Goal: Information Seeking & Learning: Check status

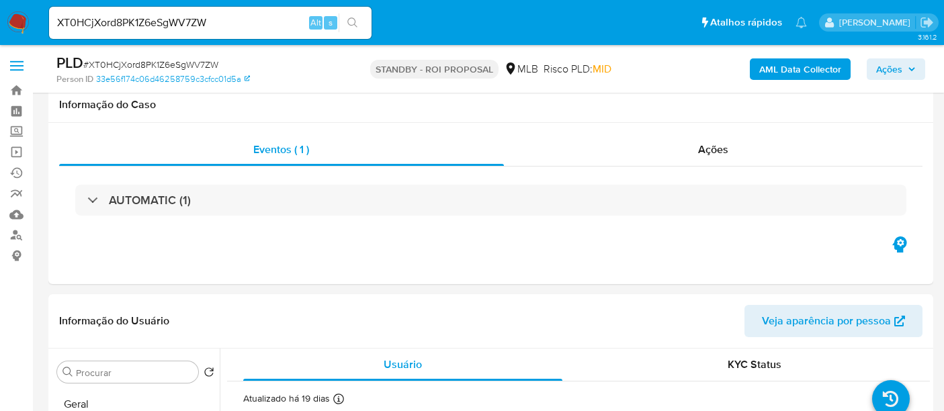
select select "10"
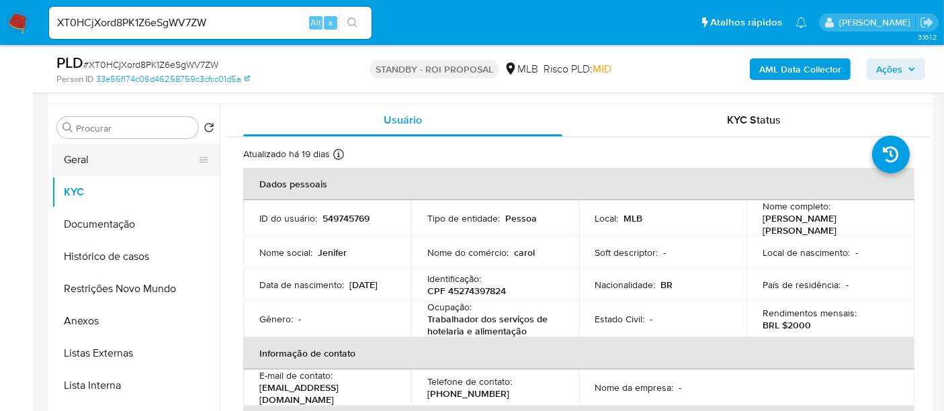
click at [114, 160] on button "Geral" at bounding box center [130, 160] width 157 height 32
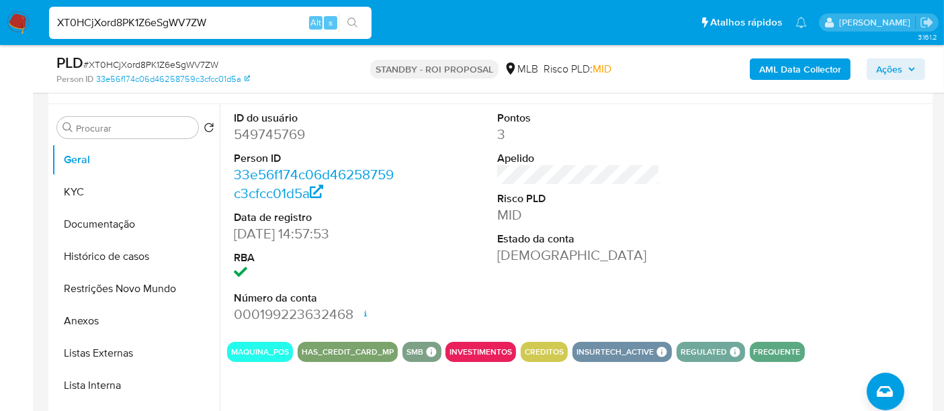
drag, startPoint x: 225, startPoint y: 19, endPoint x: 0, endPoint y: 11, distance: 225.2
click at [0, 11] on nav "XT0HCjXord8PK1Z6eSgWV7ZW Alt s Atalhos rápidos Presiona las siguientes teclas p…" at bounding box center [472, 22] width 944 height 45
paste input "wVrLEXcQ7327Q5XXd90BMH1G"
type input "wVrLEXcQ7327Q5XXd90BMH1G"
click at [353, 18] on icon "search-icon" at bounding box center [352, 22] width 10 height 10
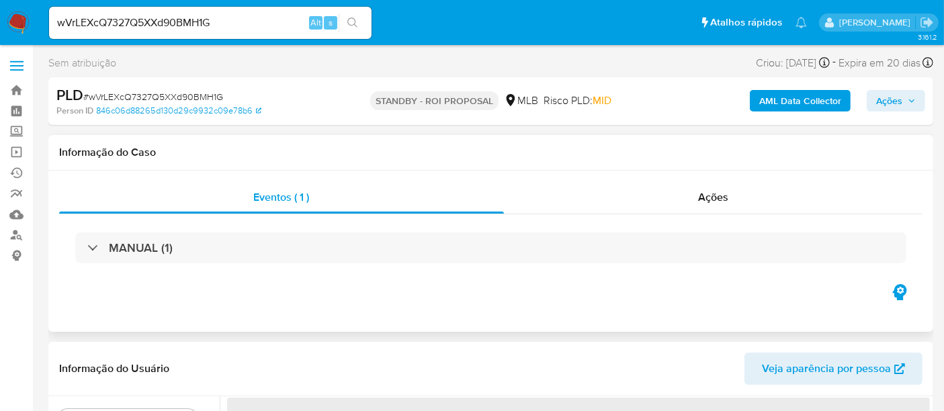
select select "10"
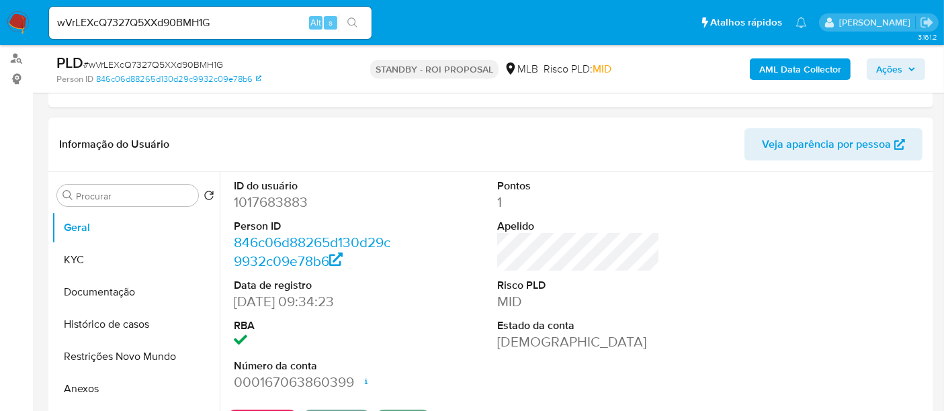
scroll to position [224, 0]
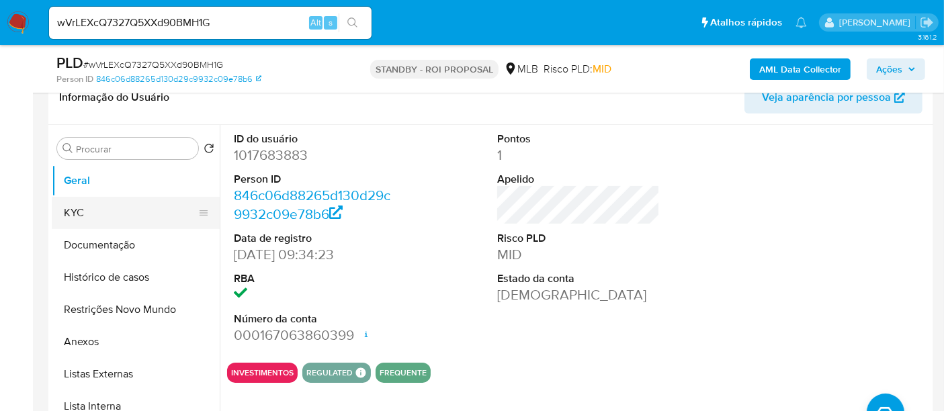
click at [97, 208] on button "KYC" at bounding box center [130, 213] width 157 height 32
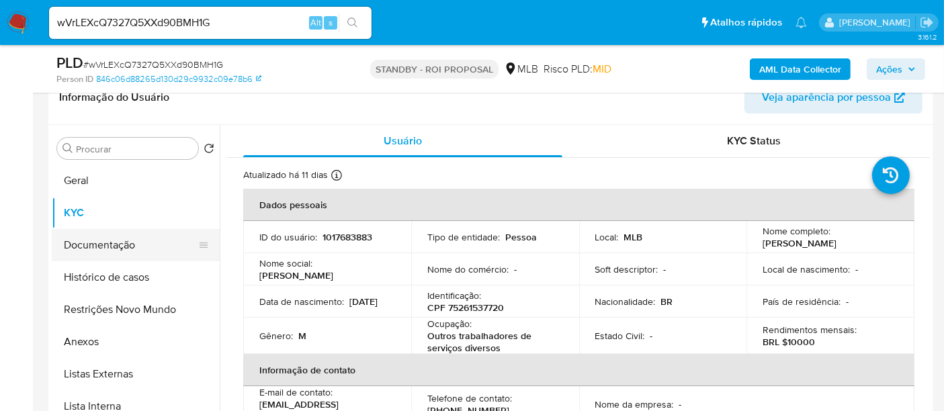
click at [89, 243] on button "Documentação" at bounding box center [130, 245] width 157 height 32
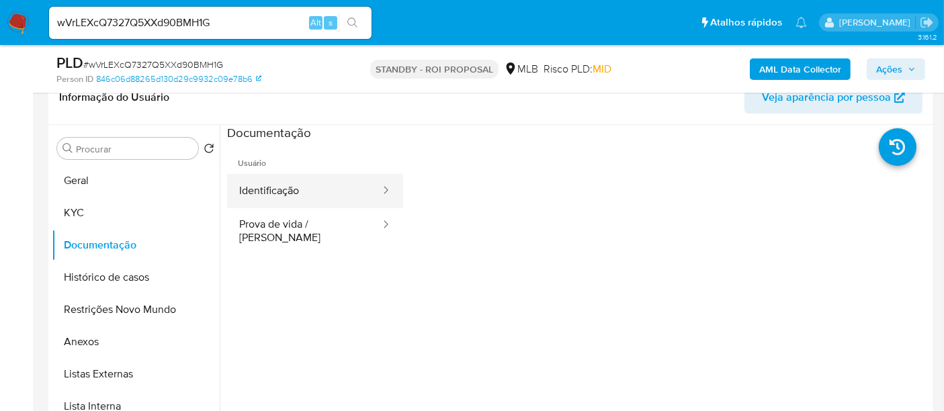
click at [287, 189] on button "Identificação" at bounding box center [304, 191] width 155 height 34
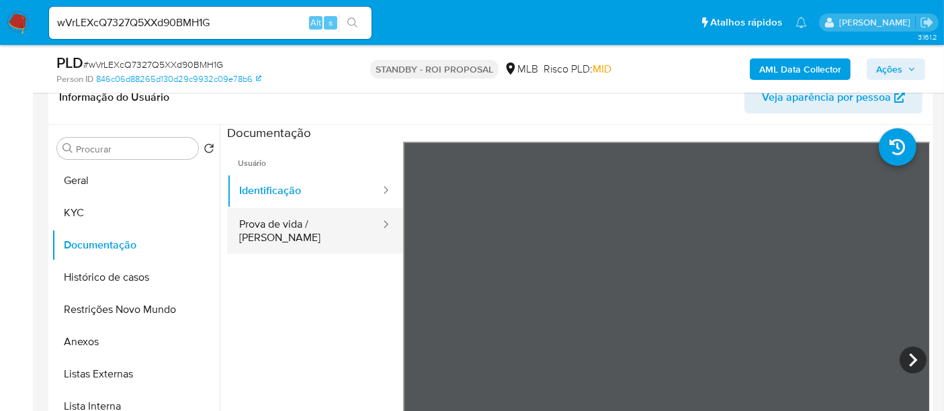
click at [292, 226] on button "Prova de vida / [PERSON_NAME]" at bounding box center [304, 231] width 155 height 46
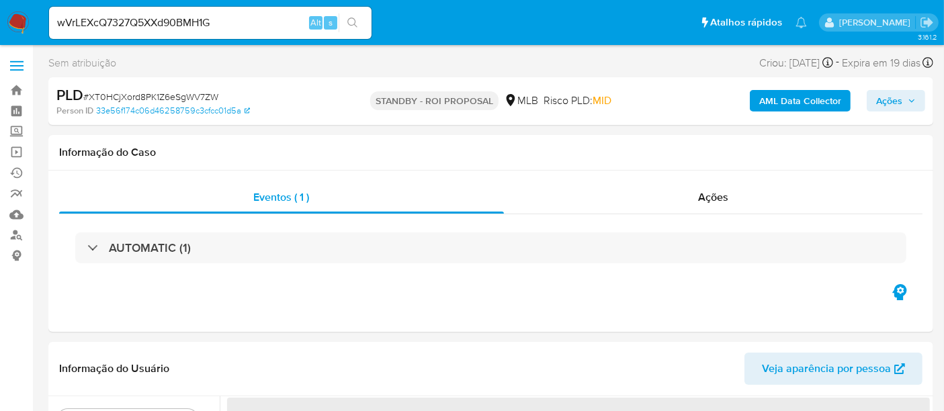
select select "10"
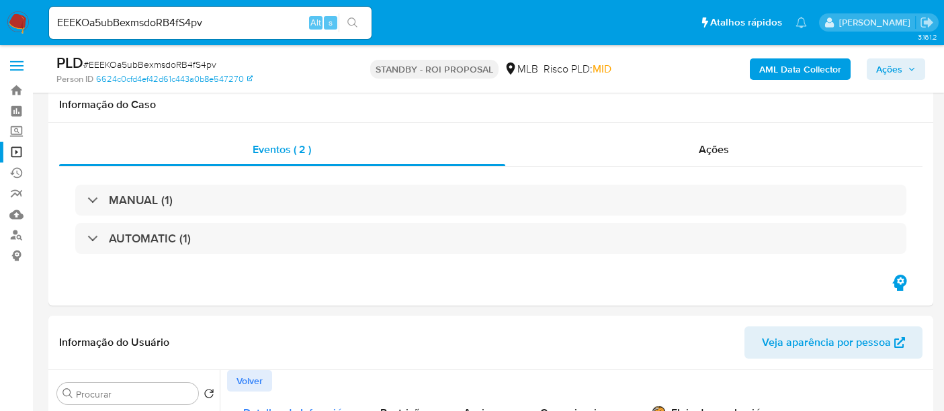
select select "10"
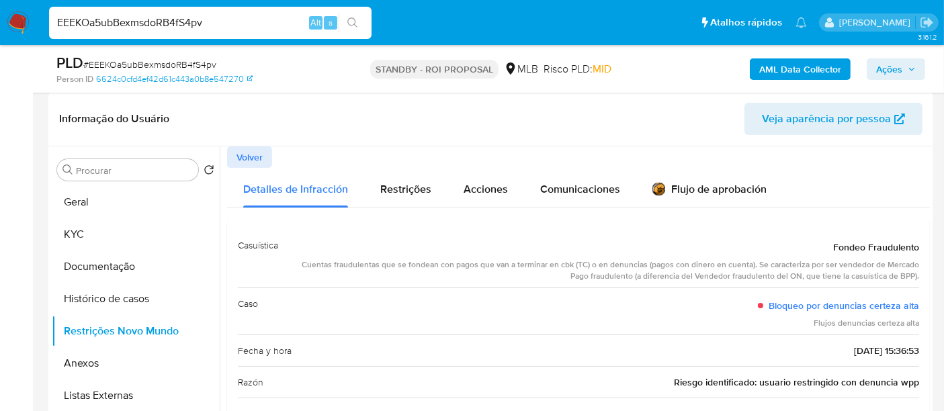
drag, startPoint x: 220, startPoint y: 18, endPoint x: 0, endPoint y: 1, distance: 221.1
click at [0, 1] on nav "EEEKOa5ubBexmsdoRB4fS4pv Alt s Atalhos rápidos Presiona las siguientes teclas p…" at bounding box center [472, 22] width 944 height 45
paste input "txavrY3bKVIT3oiP5SQZ1sC3"
type input "txavrY3bKVIT3oiP5SQZ1sC3"
click at [345, 20] on button "search-icon" at bounding box center [353, 22] width 28 height 19
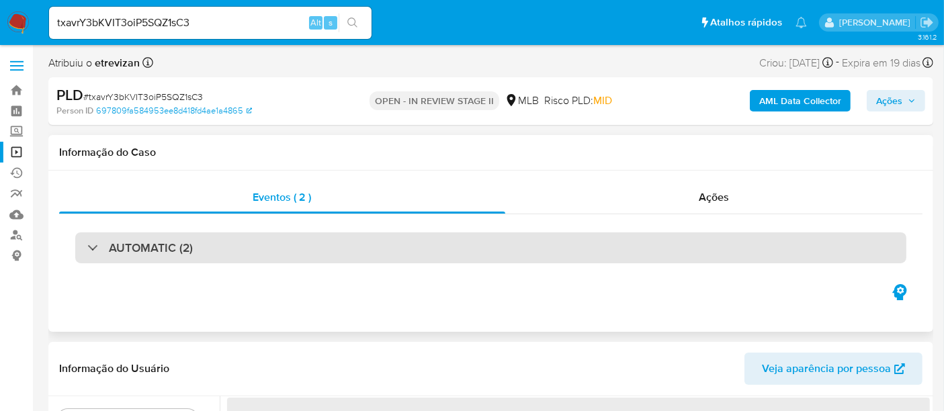
select select "10"
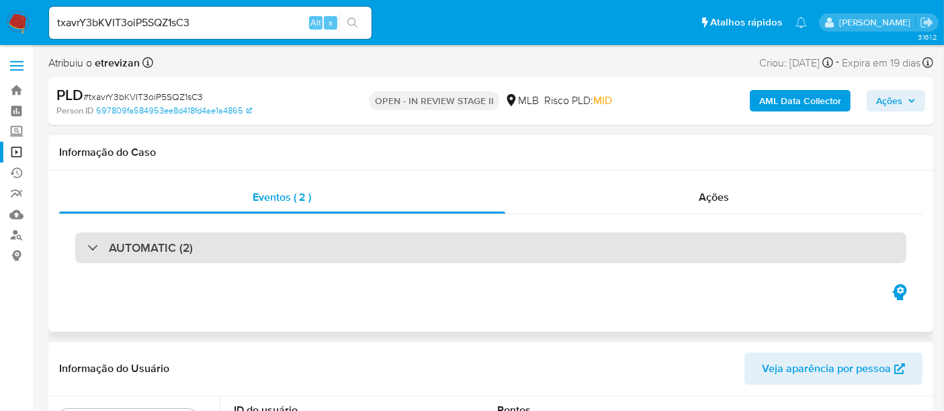
click at [412, 250] on div "AUTOMATIC (2)" at bounding box center [490, 247] width 831 height 31
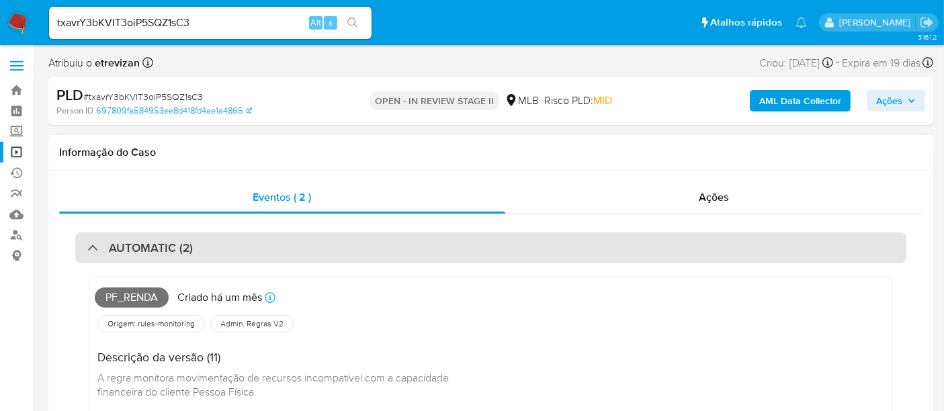
click at [411, 243] on div "AUTOMATIC (2)" at bounding box center [490, 247] width 831 height 31
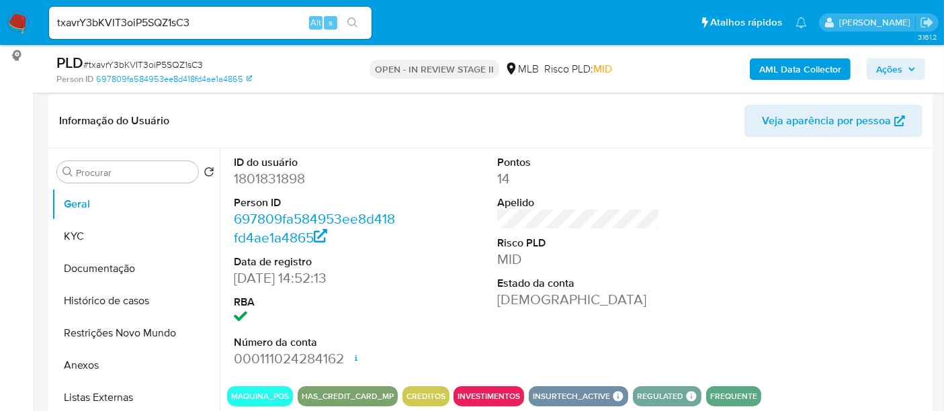
scroll to position [224, 0]
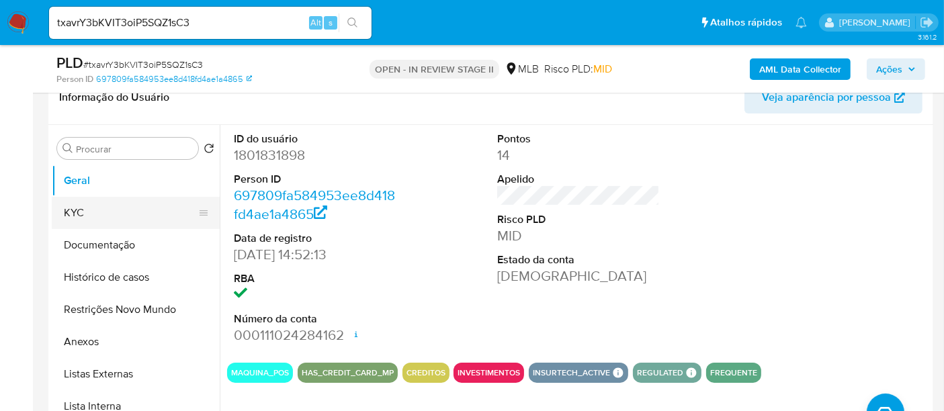
click at [88, 208] on button "KYC" at bounding box center [130, 213] width 157 height 32
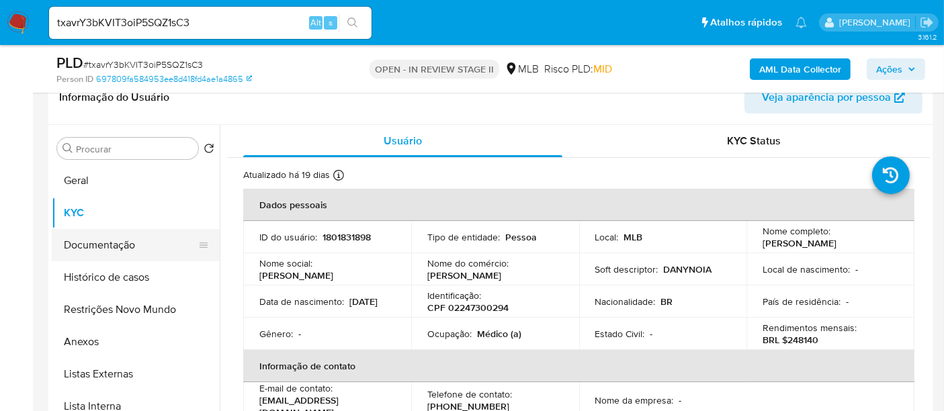
drag, startPoint x: 117, startPoint y: 254, endPoint x: 137, endPoint y: 251, distance: 20.3
click at [117, 255] on button "Documentação" at bounding box center [130, 245] width 157 height 32
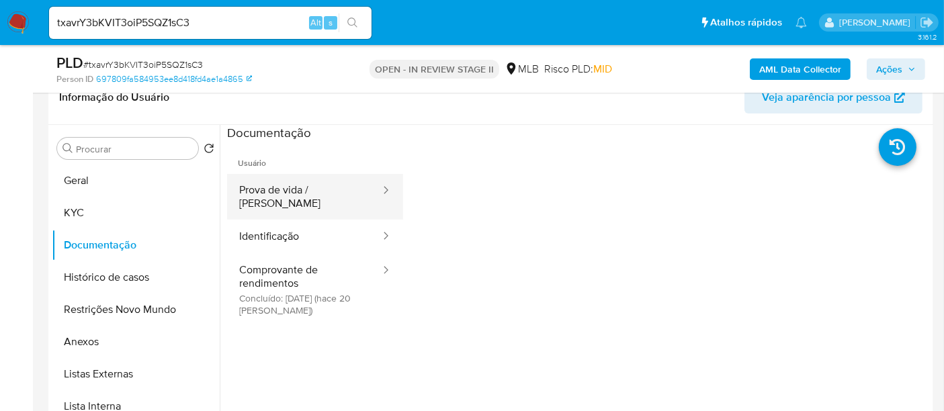
click at [293, 200] on button "Prova de vida / [PERSON_NAME]" at bounding box center [304, 197] width 155 height 46
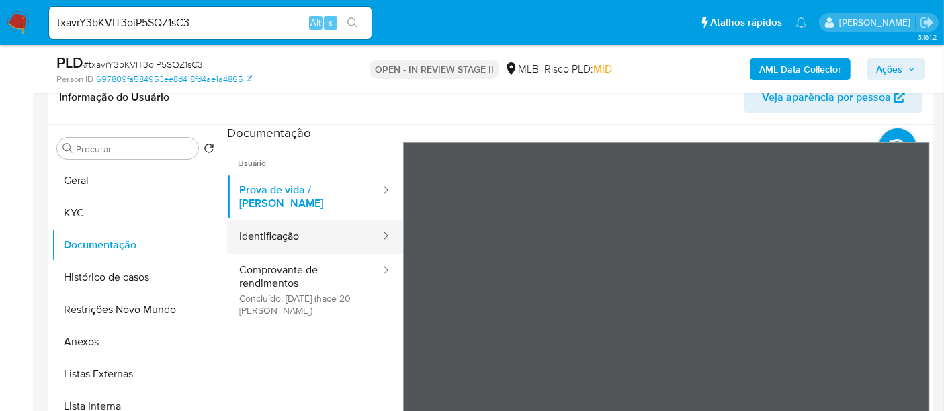
click at [296, 227] on button "Identificação" at bounding box center [304, 237] width 155 height 34
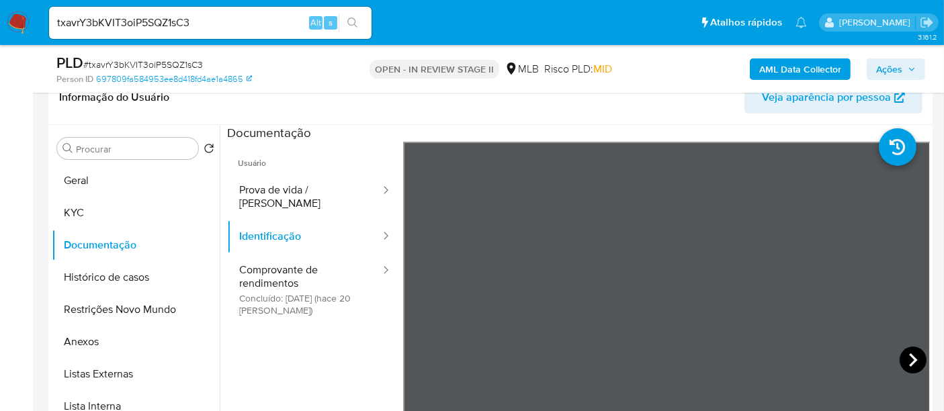
click at [909, 363] on icon at bounding box center [913, 359] width 8 height 13
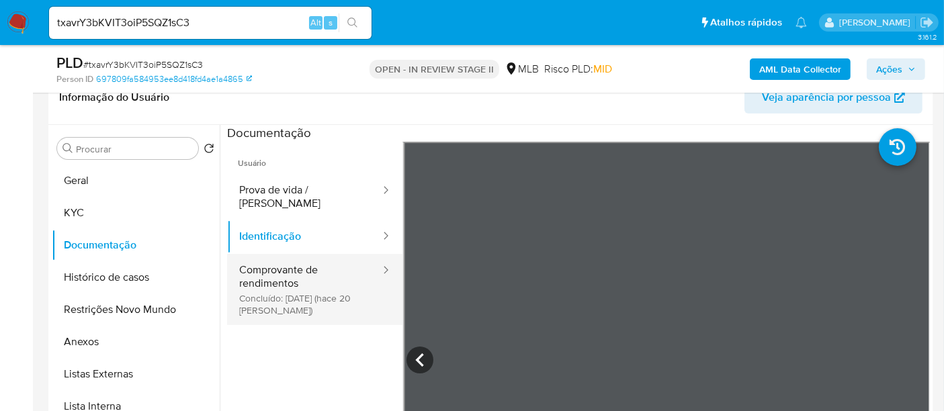
click at [297, 258] on button "Comprovante de rendimentos Concluído: 17/09/2025 (hace 20 días)" at bounding box center [304, 289] width 155 height 71
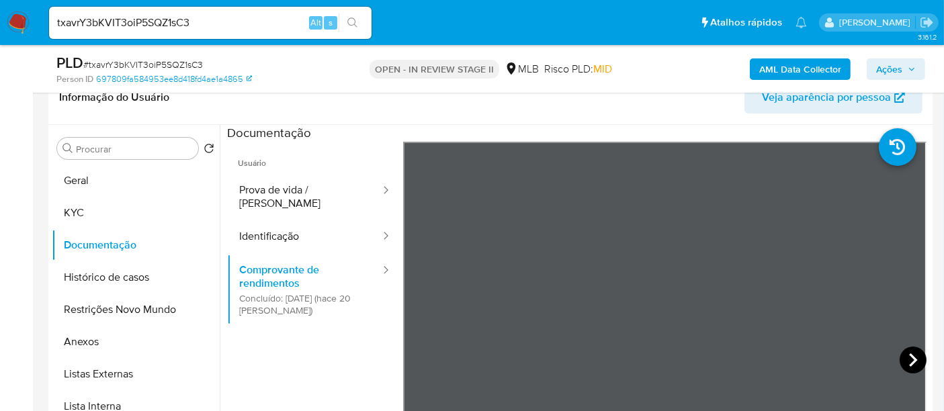
click at [908, 359] on icon at bounding box center [913, 360] width 27 height 27
click at [907, 359] on icon at bounding box center [913, 360] width 27 height 27
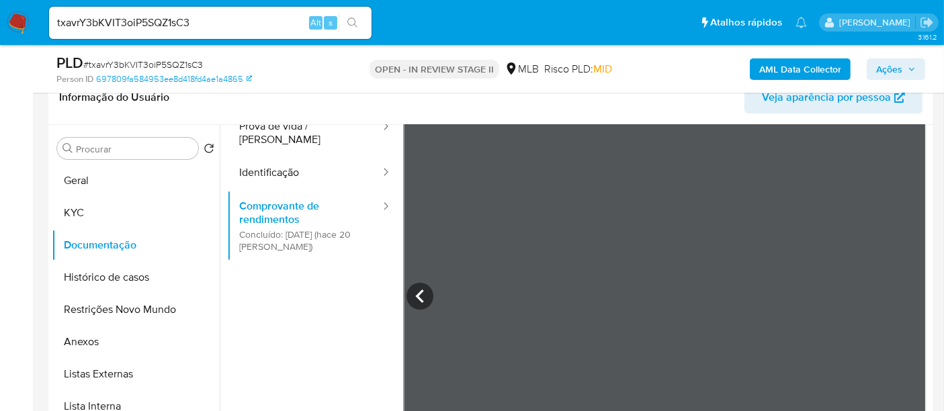
scroll to position [117, 0]
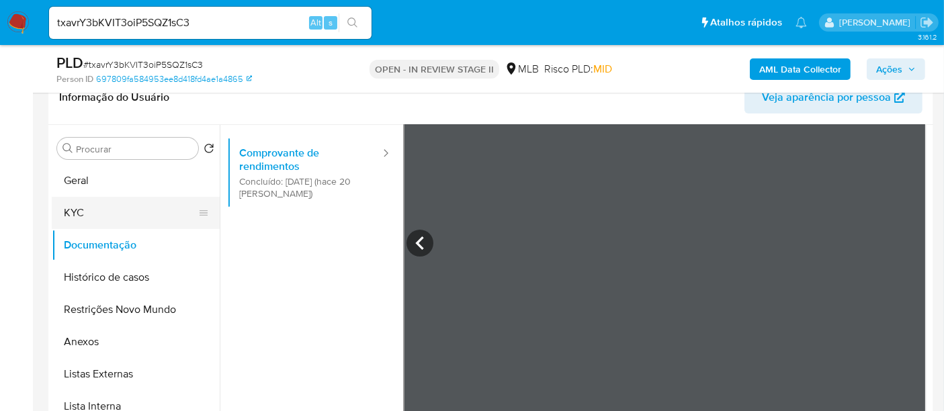
click at [79, 212] on button "KYC" at bounding box center [130, 213] width 157 height 32
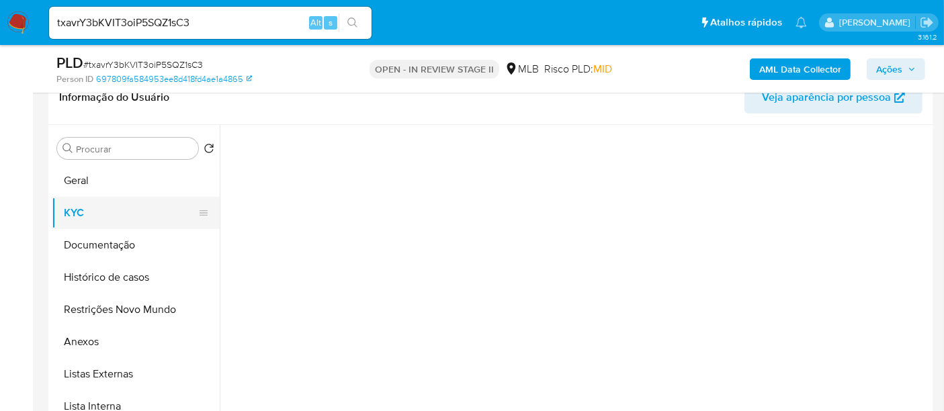
scroll to position [0, 0]
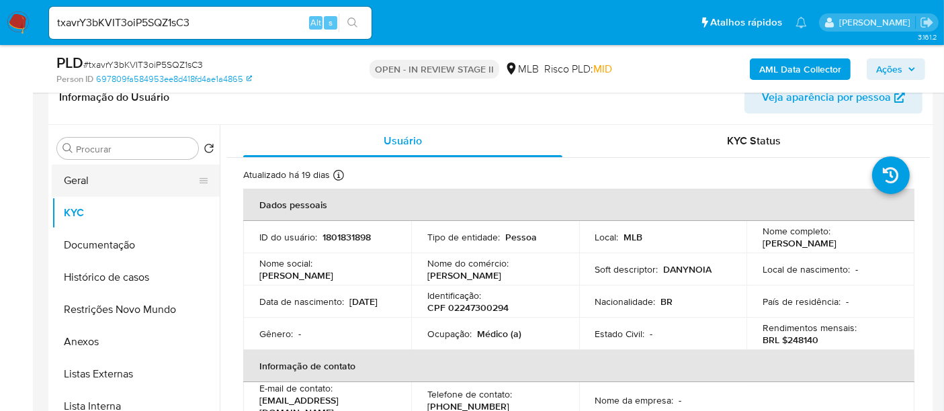
click at [98, 181] on button "Geral" at bounding box center [130, 181] width 157 height 32
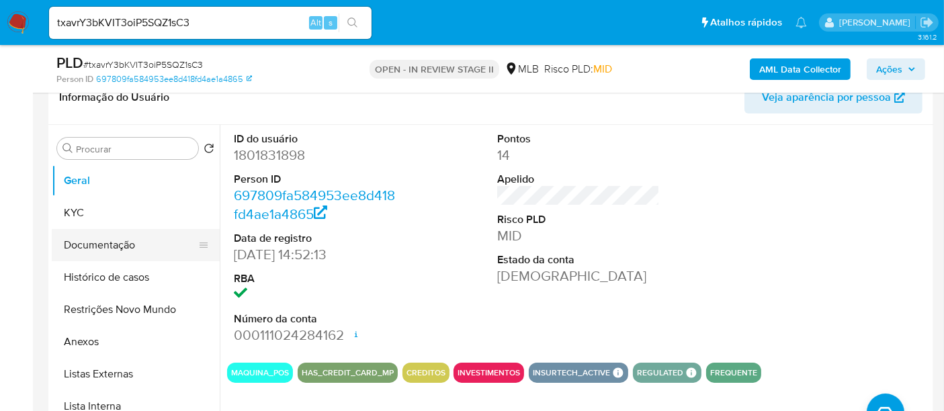
click at [124, 245] on button "Documentação" at bounding box center [130, 245] width 157 height 32
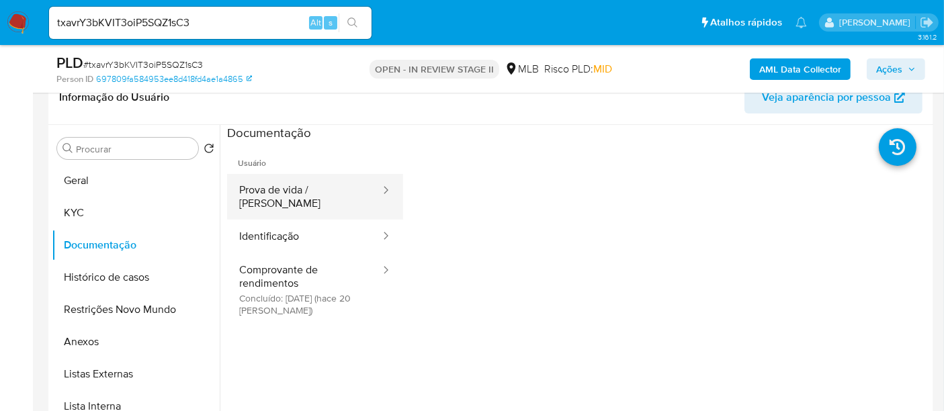
drag, startPoint x: 312, startPoint y: 191, endPoint x: 369, endPoint y: 193, distance: 56.5
click at [313, 191] on button "Prova de vida / [PERSON_NAME]" at bounding box center [304, 197] width 155 height 46
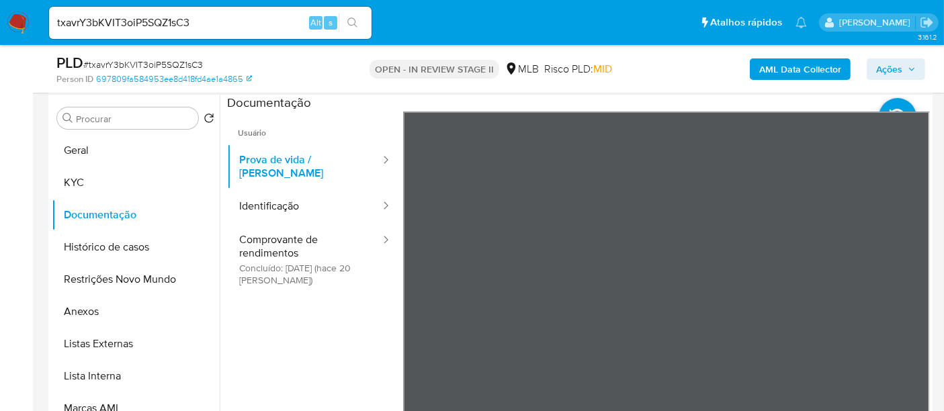
scroll to position [251, 0]
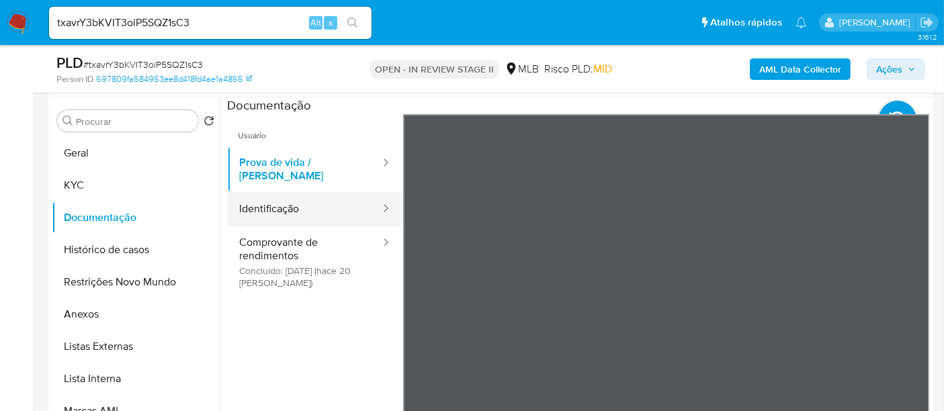
click at [287, 196] on button "Identificação" at bounding box center [304, 209] width 155 height 34
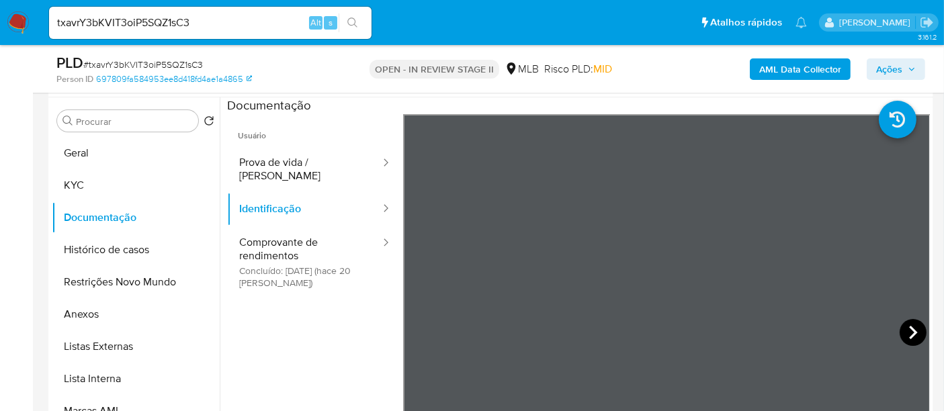
click at [904, 328] on icon at bounding box center [913, 332] width 27 height 27
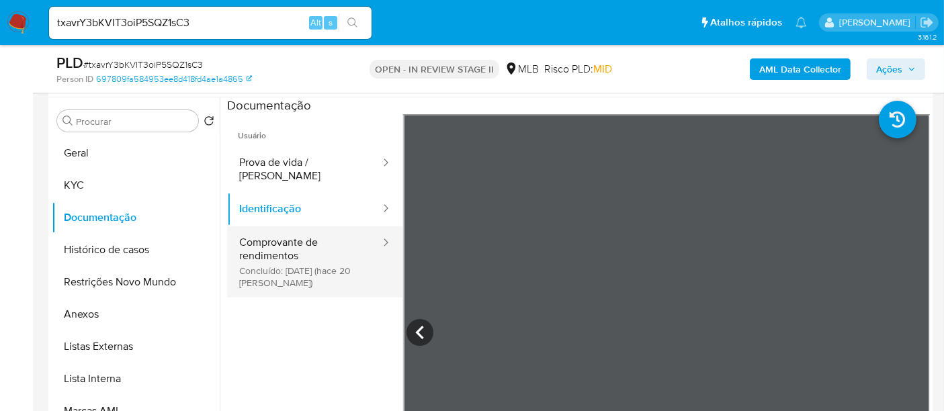
click at [287, 240] on button "Comprovante de rendimentos Concluído: 17/09/2025 (hace 20 días)" at bounding box center [304, 261] width 155 height 71
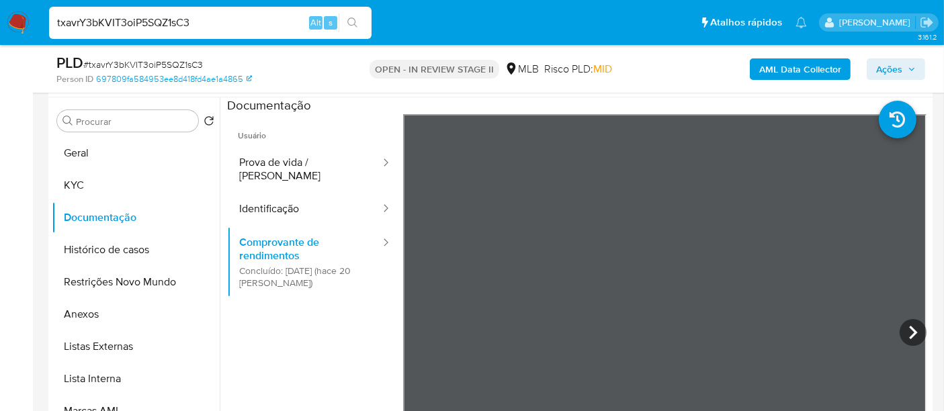
drag, startPoint x: 217, startPoint y: 26, endPoint x: 0, endPoint y: 13, distance: 217.4
click at [0, 13] on nav "txavrY3bKVIT3oiP5SQZ1sC3 Alt s Atalhos rápidos Presiona las siguientes teclas p…" at bounding box center [472, 22] width 944 height 45
paste input "wVrLEXcQ7327Q5XXd90BMH1G"
type input "wVrLEXcQ7327Q5XXd90BMH1G"
click at [351, 17] on icon "search-icon" at bounding box center [352, 22] width 11 height 11
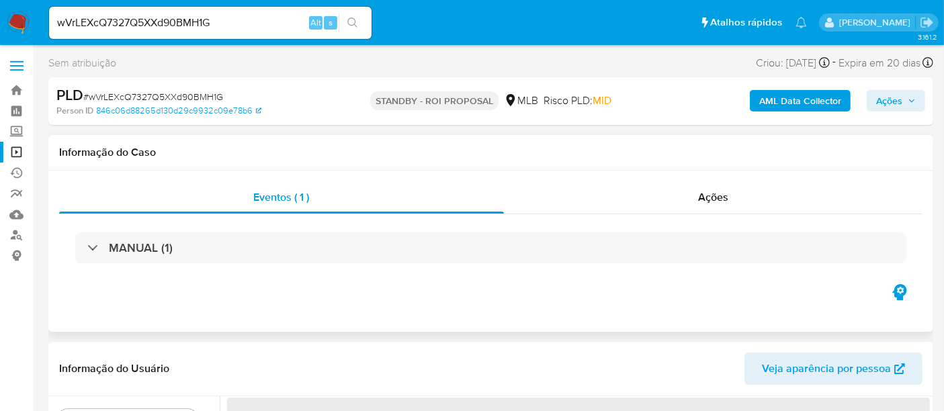
select select "10"
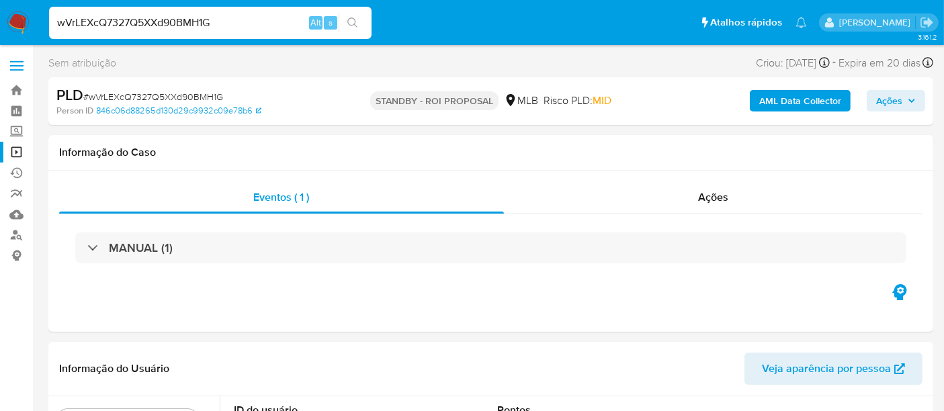
drag, startPoint x: 232, startPoint y: 23, endPoint x: 0, endPoint y: 14, distance: 232.6
click at [0, 14] on nav "wVrLEXcQ7327Q5XXd90BMH1G Alt s Atalhos rápidos Presiona las siguientes teclas p…" at bounding box center [472, 22] width 944 height 45
paste input "yfernandes"
drag, startPoint x: 134, startPoint y: 19, endPoint x: 0, endPoint y: 26, distance: 133.9
click at [0, 26] on nav "yfernandes Alt s Atalhos rápidos Presiona las siguientes teclas para acceder a …" at bounding box center [472, 22] width 944 height 45
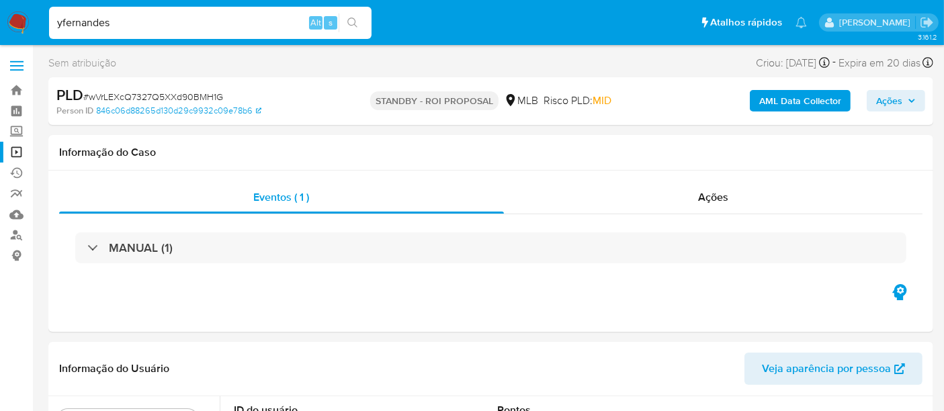
paste input "wVrLEXcQ7327Q5XXd90BMH1G"
type input "wVrLEXcQ7327Q5XXd90BMH1G"
click at [353, 22] on icon "search-icon" at bounding box center [352, 22] width 11 height 11
click at [355, 20] on icon "search-icon" at bounding box center [352, 22] width 10 height 10
click at [19, 18] on img at bounding box center [18, 22] width 23 height 23
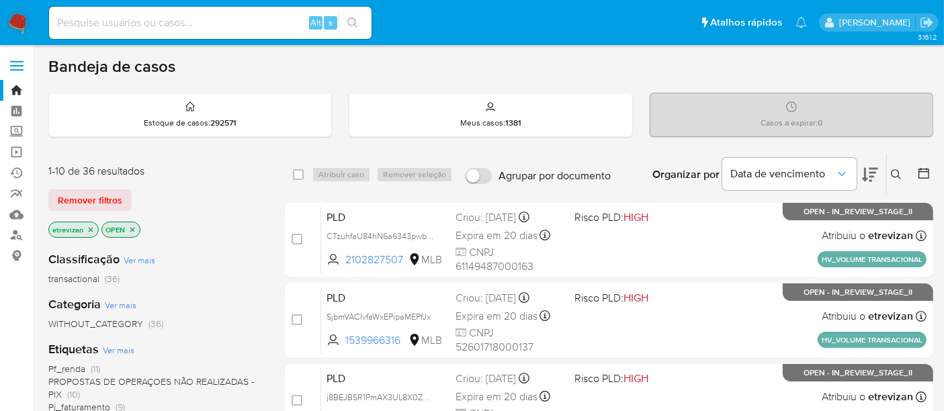
click at [215, 20] on input at bounding box center [210, 22] width 323 height 17
click at [189, 20] on input at bounding box center [210, 22] width 323 height 17
paste input "wVrLEXcQ7327Q5XXd90BMH1G"
type input "wVrLEXcQ7327Q5XXd90BMH1G"
click at [345, 17] on button "search-icon" at bounding box center [353, 22] width 28 height 19
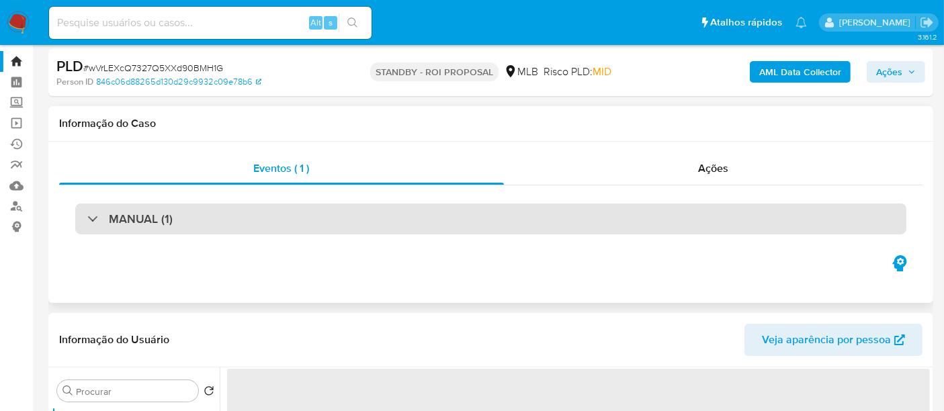
scroll to position [75, 0]
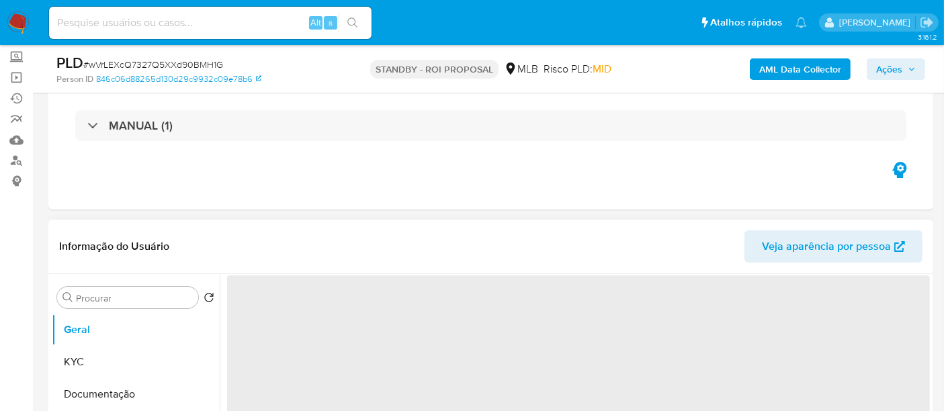
select select "10"
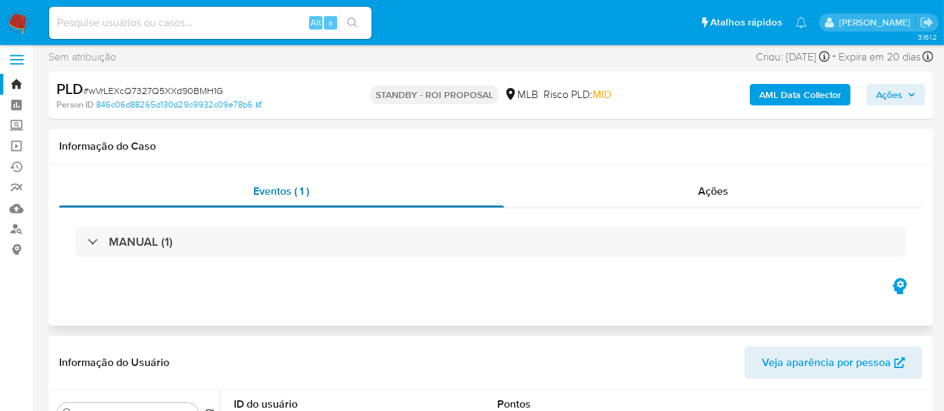
scroll to position [0, 0]
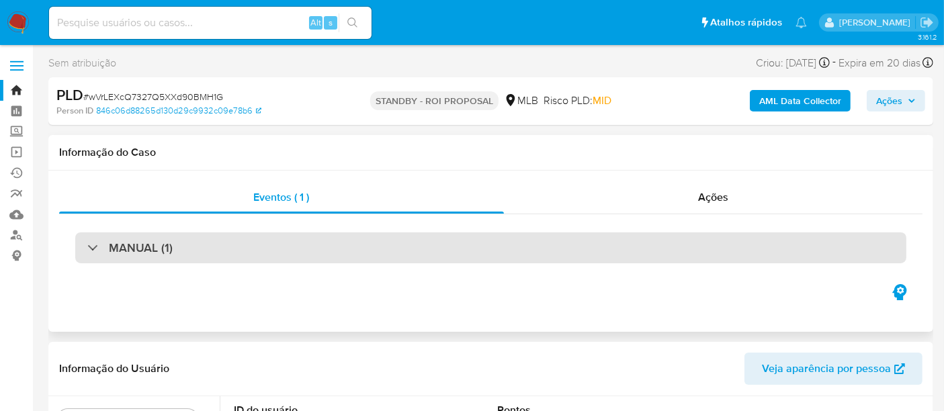
click at [255, 249] on div "MANUAL (1)" at bounding box center [490, 247] width 831 height 31
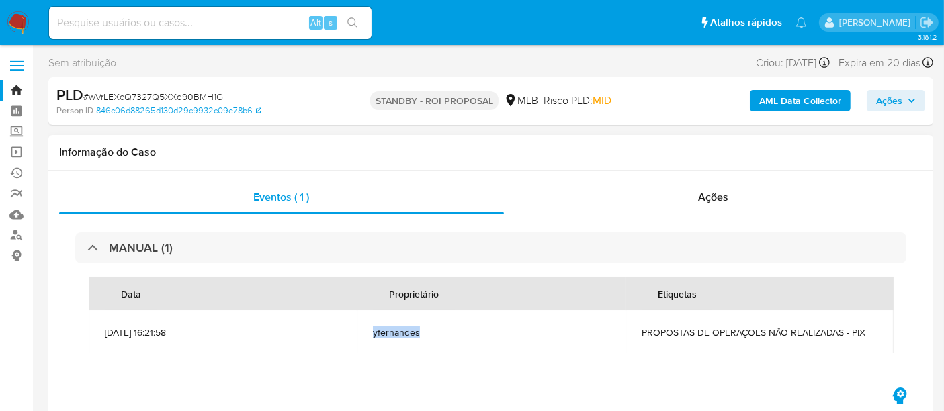
drag, startPoint x: 374, startPoint y: 333, endPoint x: 417, endPoint y: 333, distance: 43.7
click at [417, 333] on span "yfernandes" at bounding box center [491, 333] width 236 height 12
copy span "yfernandes"
click at [148, 16] on input at bounding box center [210, 22] width 323 height 17
paste input "9Yj8yPAFMUk5iIzKjE4zQmEF"
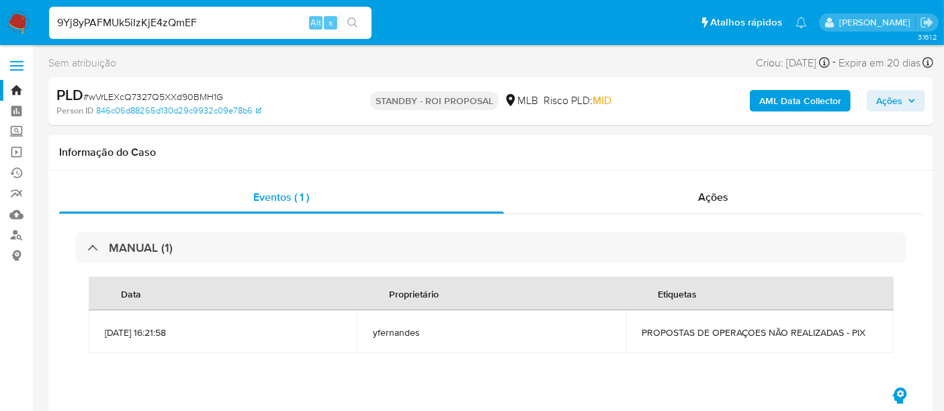
type input "9Yj8yPAFMUk5iIzKjE4zQmEF"
click at [347, 17] on button "search-icon" at bounding box center [353, 22] width 28 height 19
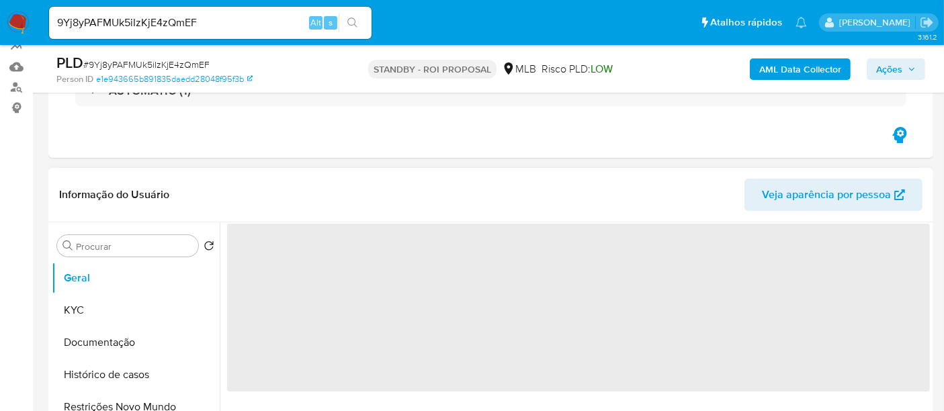
scroll to position [149, 0]
select select "10"
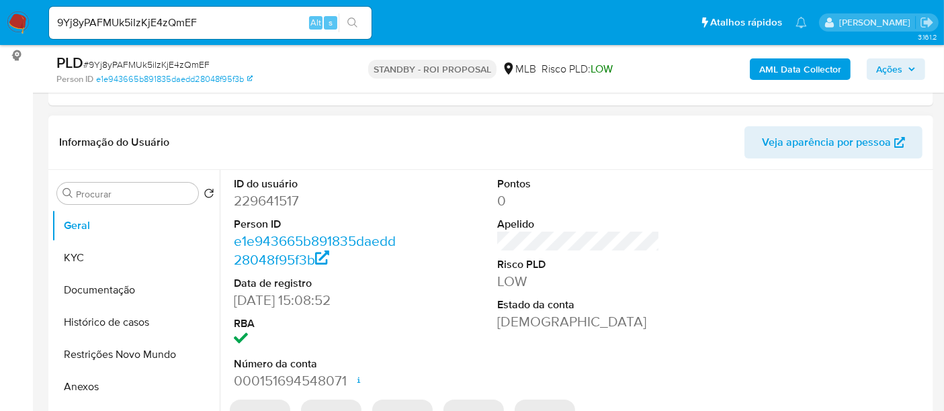
scroll to position [224, 0]
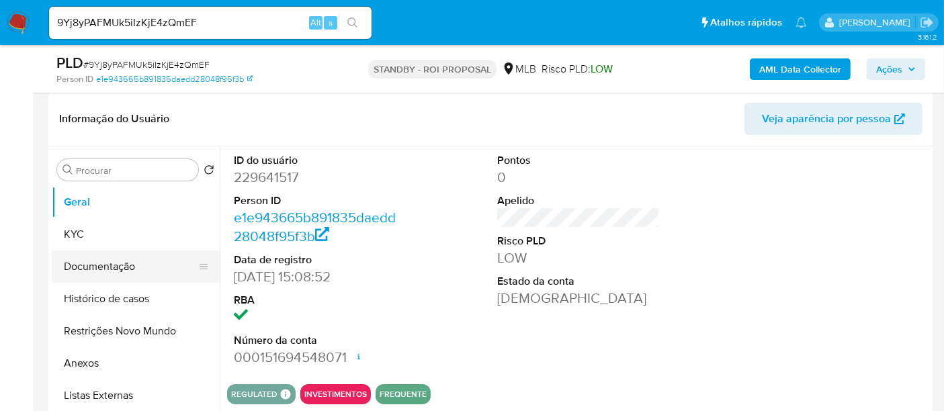
click at [95, 261] on button "Documentação" at bounding box center [130, 267] width 157 height 32
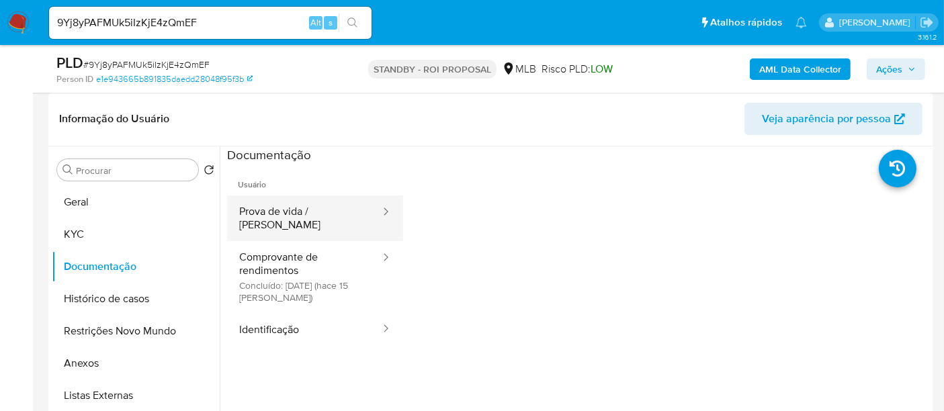
click at [305, 218] on button "Prova de vida / [PERSON_NAME]" at bounding box center [304, 219] width 155 height 46
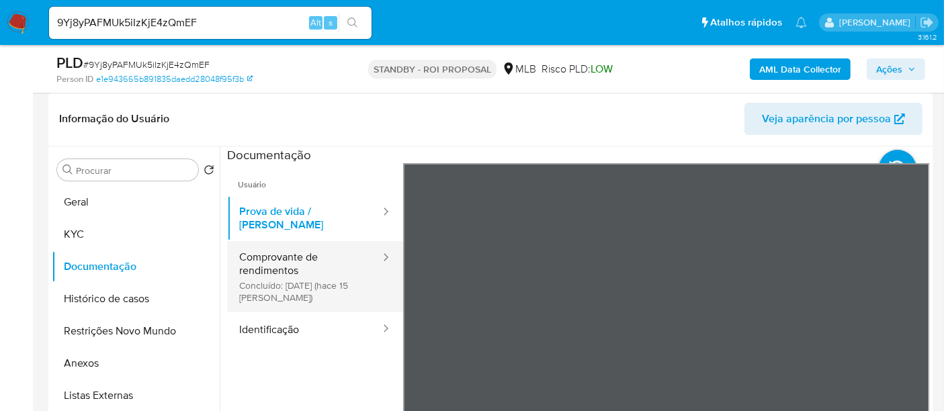
click at [302, 255] on button "Comprovante de rendimentos Concluído: [DATE] (hace 15 [PERSON_NAME])" at bounding box center [304, 276] width 155 height 71
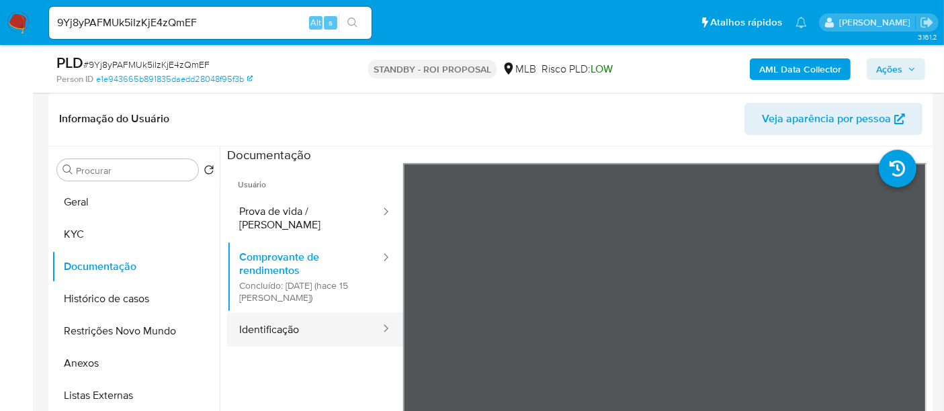
click at [286, 314] on button "Identificação" at bounding box center [304, 329] width 155 height 34
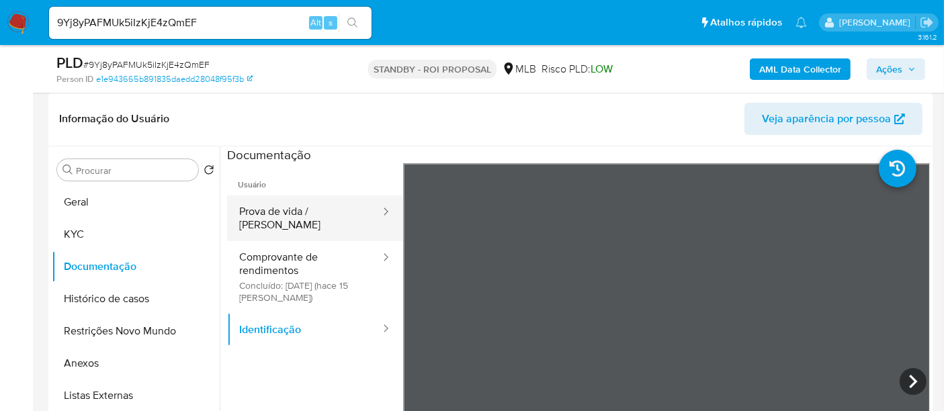
click at [288, 205] on button "Prova de vida / [PERSON_NAME]" at bounding box center [304, 219] width 155 height 46
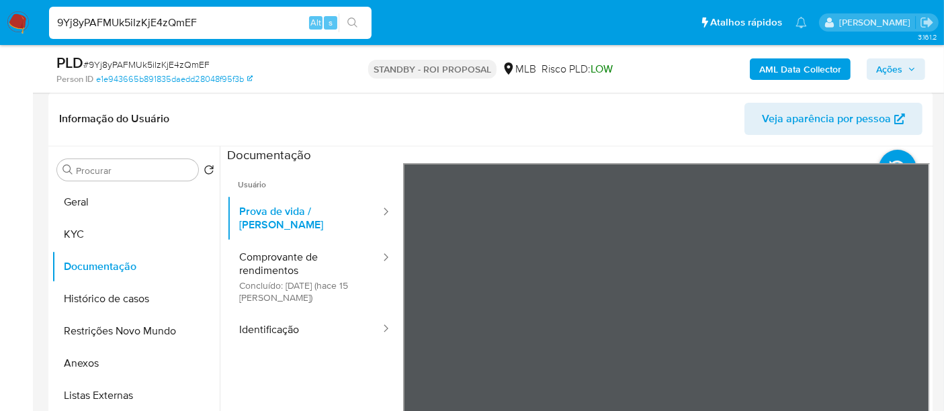
drag, startPoint x: 220, startPoint y: 17, endPoint x: 0, endPoint y: 23, distance: 219.8
click at [0, 23] on nav "9Yj8yPAFMUk5iIzKjE4zQmEF Alt s Atalhos rápidos Presiona las siguientes teclas p…" at bounding box center [472, 22] width 944 height 45
paste input "Njb5CXUPAxLBQYQKbu85nLoH"
type input "Njb5CXUPAxLBQYQKbu85nLoH"
click at [351, 22] on icon "search-icon" at bounding box center [352, 22] width 11 height 11
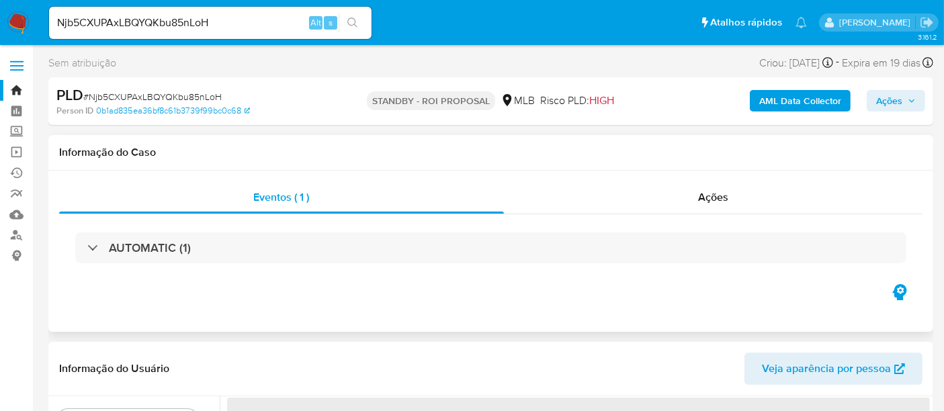
select select "10"
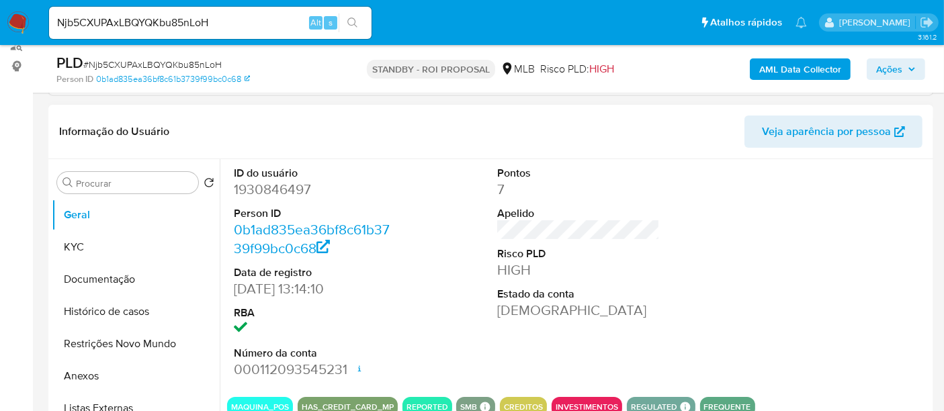
scroll to position [224, 0]
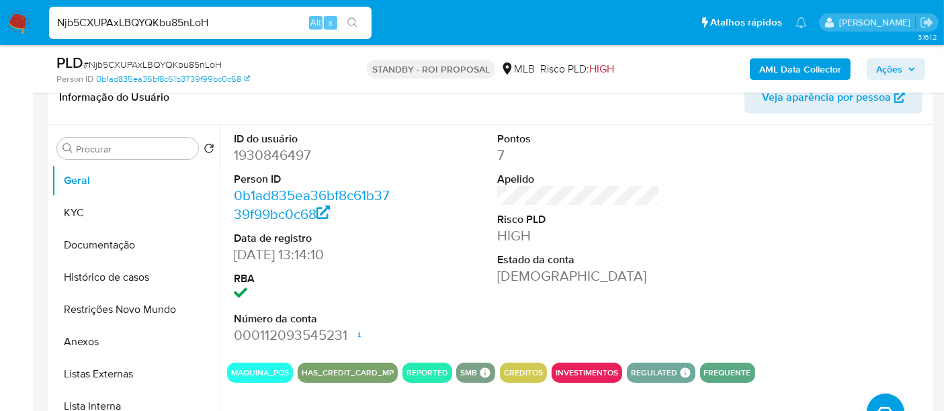
drag, startPoint x: 224, startPoint y: 24, endPoint x: 0, endPoint y: 10, distance: 224.8
click at [0, 10] on nav "Njb5CXUPAxLBQYQKbu85nLoH Alt s Atalhos rápidos Presiona las siguientes teclas p…" at bounding box center [472, 22] width 944 height 45
paste input "7Vuf1QIkKtRcwtdchxssEcuF"
type input "7Vuf1QIkKtRcwtdchxssEcuF"
click at [352, 20] on icon "search-icon" at bounding box center [352, 22] width 11 height 11
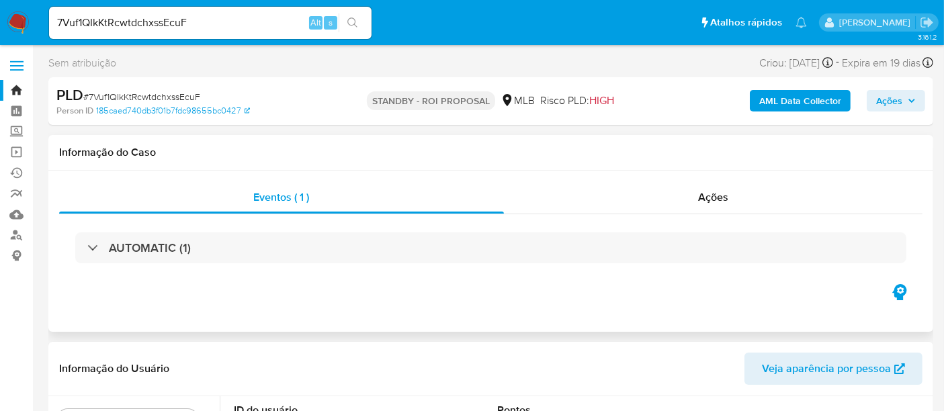
select select "10"
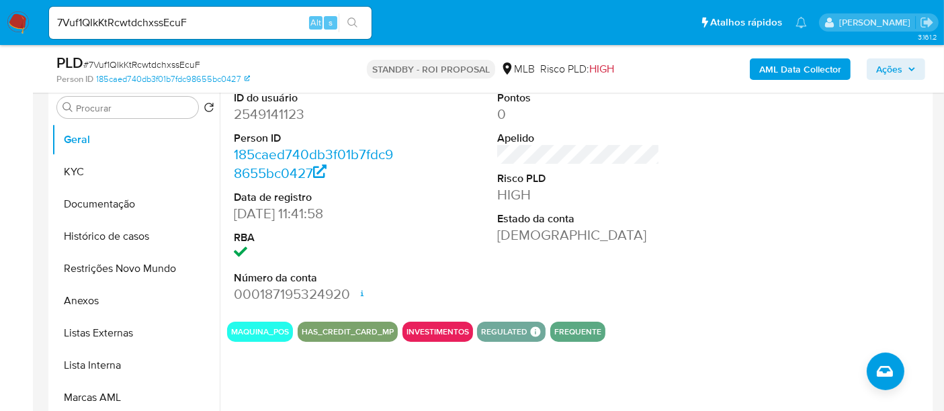
scroll to position [298, 0]
